Goal: Transaction & Acquisition: Purchase product/service

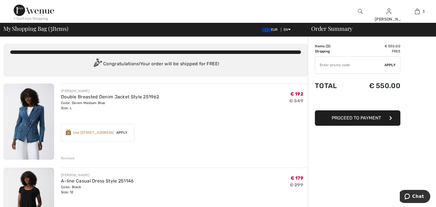
click at [333, 61] on input "TEXT" at bounding box center [349, 64] width 69 height 17
drag, startPoint x: 326, startPoint y: 65, endPoint x: 334, endPoint y: 63, distance: 8.5
click at [327, 65] on input "TEXT" at bounding box center [349, 64] width 69 height 17
type input "EXTRA15"
click at [389, 64] on span "Apply" at bounding box center [390, 64] width 11 height 5
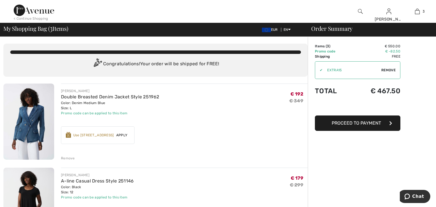
click at [66, 157] on div "Remove" at bounding box center [68, 158] width 14 height 5
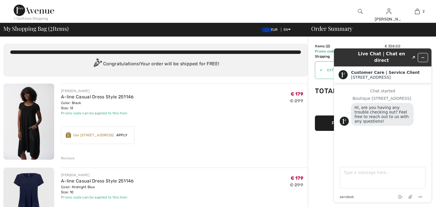
click at [423, 58] on icon "Minimize widget" at bounding box center [423, 58] width 3 height 0
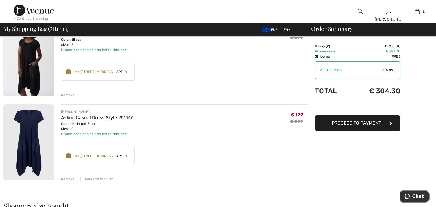
scroll to position [84, 0]
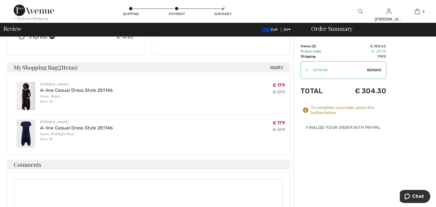
scroll to position [127, 0]
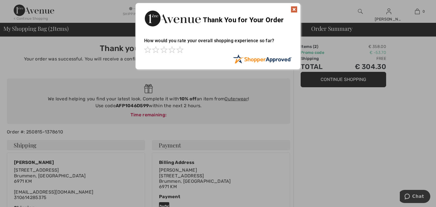
click at [294, 8] on img at bounding box center [294, 9] width 7 height 7
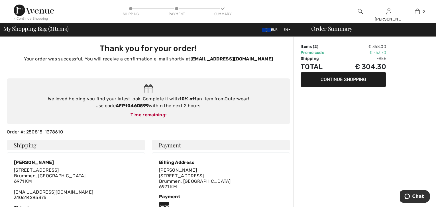
click at [350, 79] on button "Continue Shopping" at bounding box center [344, 79] width 86 height 15
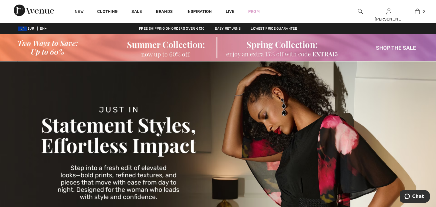
click at [384, 48] on img at bounding box center [218, 47] width 436 height 27
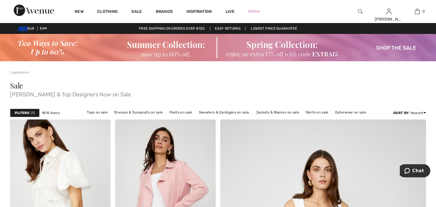
click at [26, 112] on strong "Filters" at bounding box center [22, 112] width 15 height 5
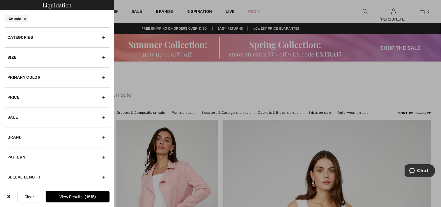
click at [16, 136] on div "Brand" at bounding box center [57, 137] width 105 height 20
click at [10, 148] on input"] "[PERSON_NAME]" at bounding box center [9, 150] width 4 height 4
checkbox input"] "true"
click at [64, 196] on button "View Results 1392" at bounding box center [78, 196] width 64 height 11
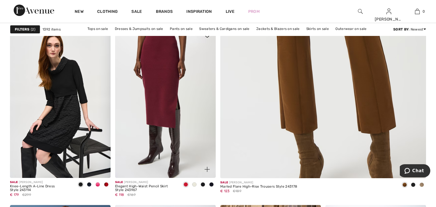
scroll to position [285, 0]
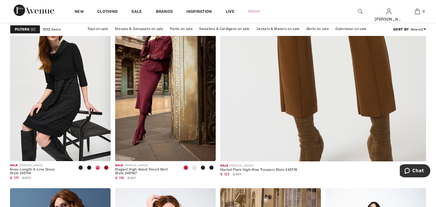
click at [24, 28] on strong "Filters" at bounding box center [22, 29] width 15 height 5
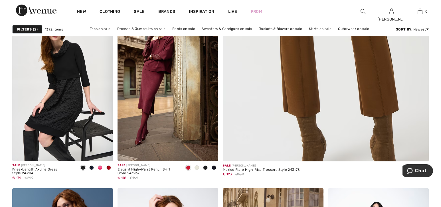
scroll to position [285, 0]
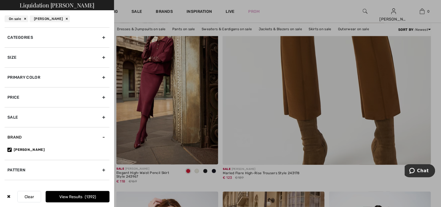
click at [15, 58] on div "Size" at bounding box center [57, 57] width 105 height 20
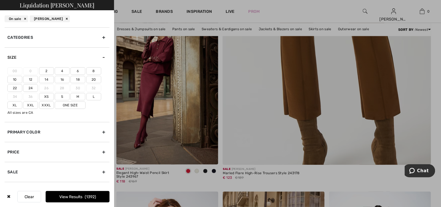
click at [46, 78] on label "14" at bounding box center [46, 79] width 15 height 7
click at [0, 0] on input"] "14" at bounding box center [0, 0] width 0 height 0
click at [62, 198] on button "View Results 416" at bounding box center [78, 196] width 64 height 11
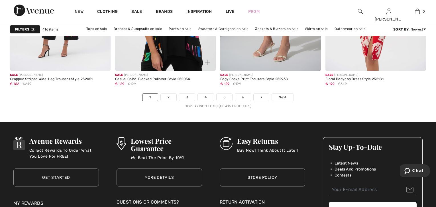
scroll to position [2693, 0]
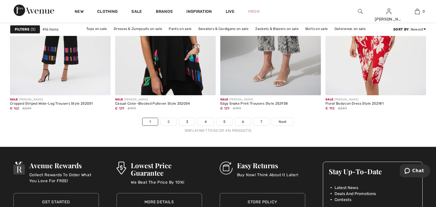
click at [169, 120] on link "2" at bounding box center [169, 121] width 16 height 7
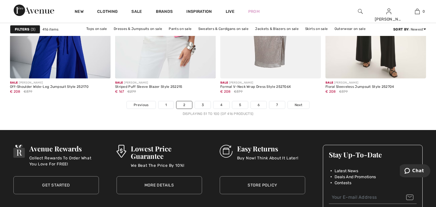
scroll to position [2756, 0]
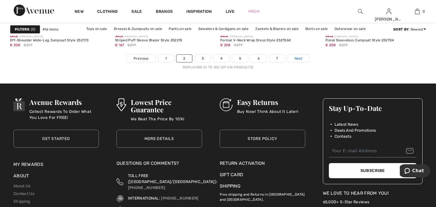
click at [292, 56] on link "Next" at bounding box center [298, 58] width 21 height 7
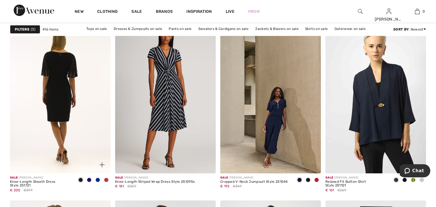
scroll to position [2440, 0]
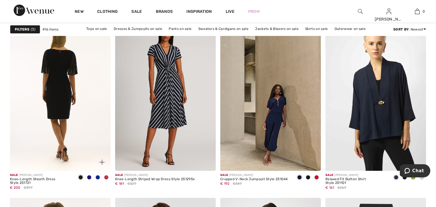
click at [50, 101] on img at bounding box center [60, 95] width 101 height 151
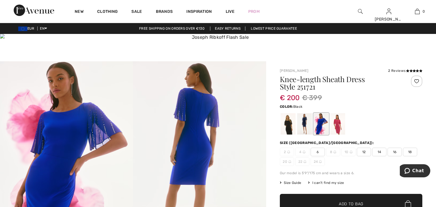
click at [287, 129] on div at bounding box center [288, 123] width 15 height 21
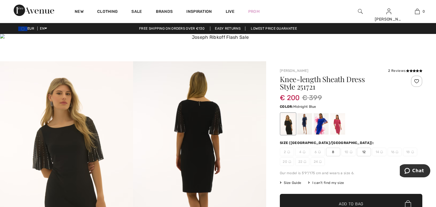
click at [308, 125] on div at bounding box center [304, 123] width 15 height 21
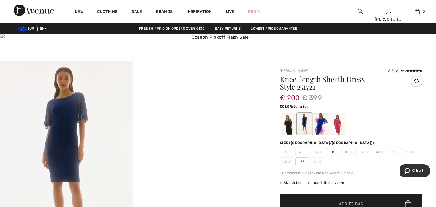
click at [338, 125] on div at bounding box center [338, 123] width 15 height 21
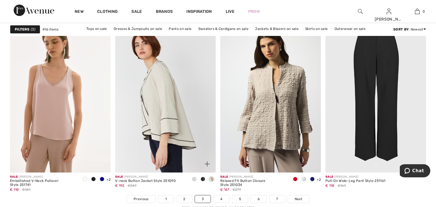
scroll to position [2630, 0]
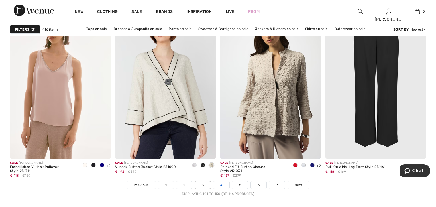
click at [219, 182] on link "4" at bounding box center [222, 184] width 16 height 7
